Goal: Task Accomplishment & Management: Manage account settings

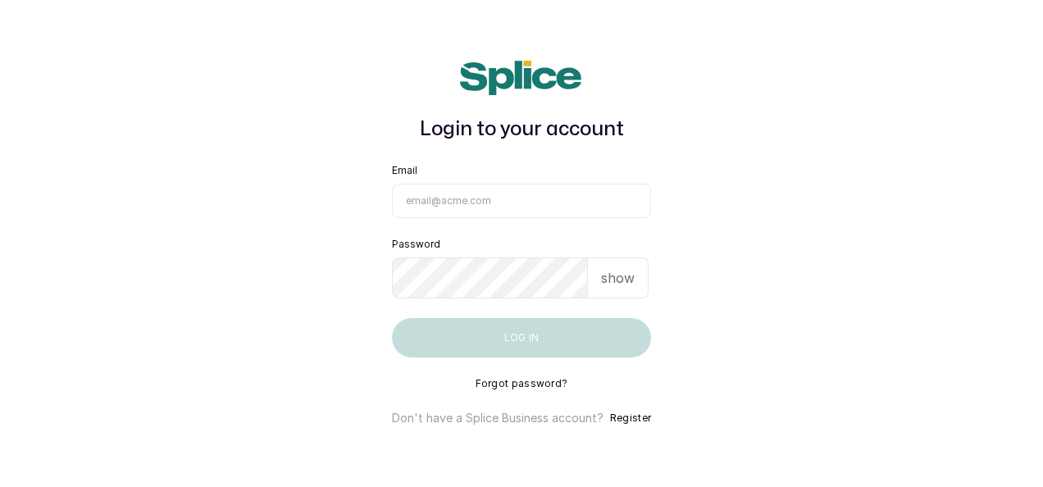
type input "[EMAIL_ADDRESS][DOMAIN_NAME]"
click at [553, 342] on button "Log in" at bounding box center [521, 337] width 259 height 39
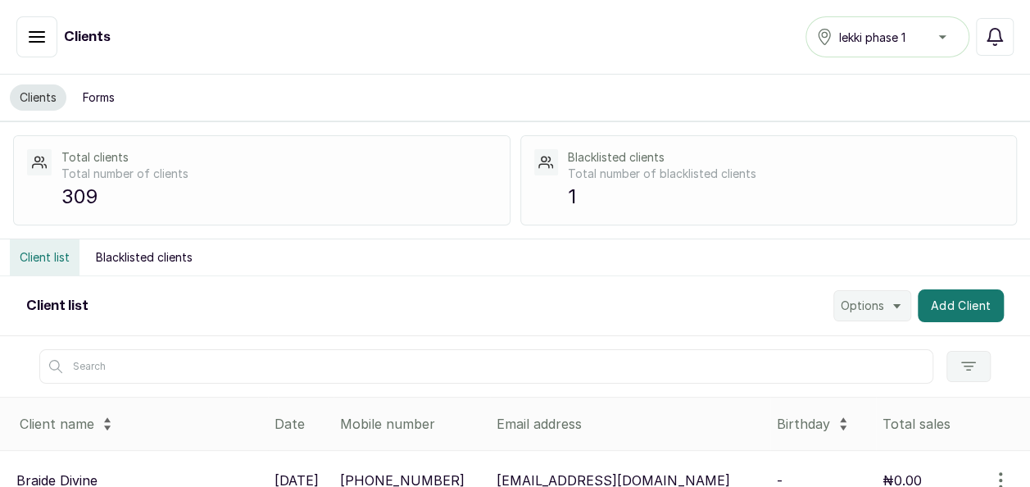
scroll to position [368, 0]
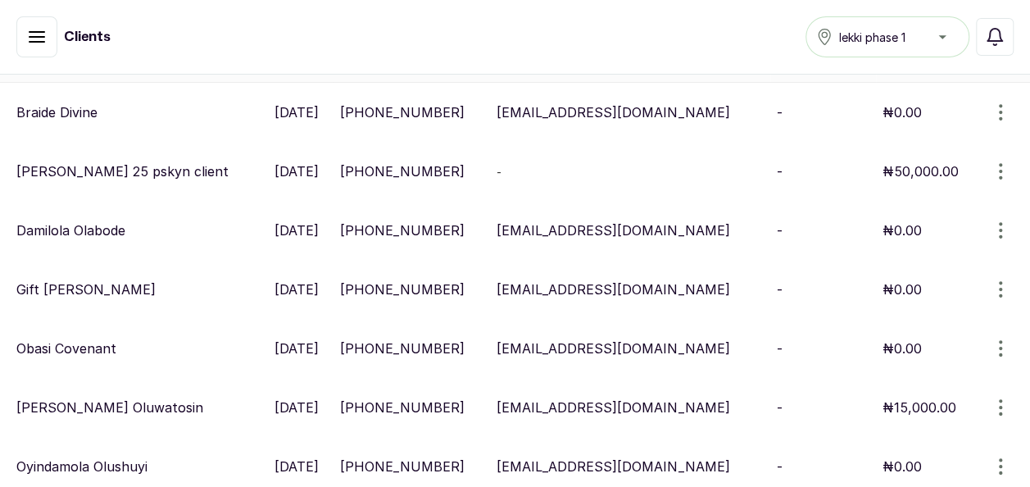
click at [31, 43] on icon "button" at bounding box center [37, 37] width 20 height 20
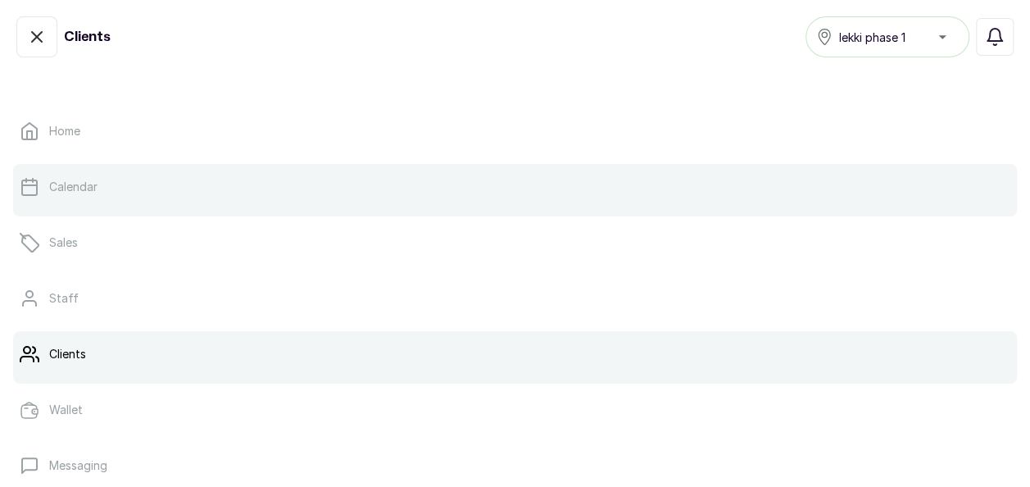
click at [29, 184] on icon at bounding box center [30, 187] width 20 height 20
